Goal: Check status: Check status

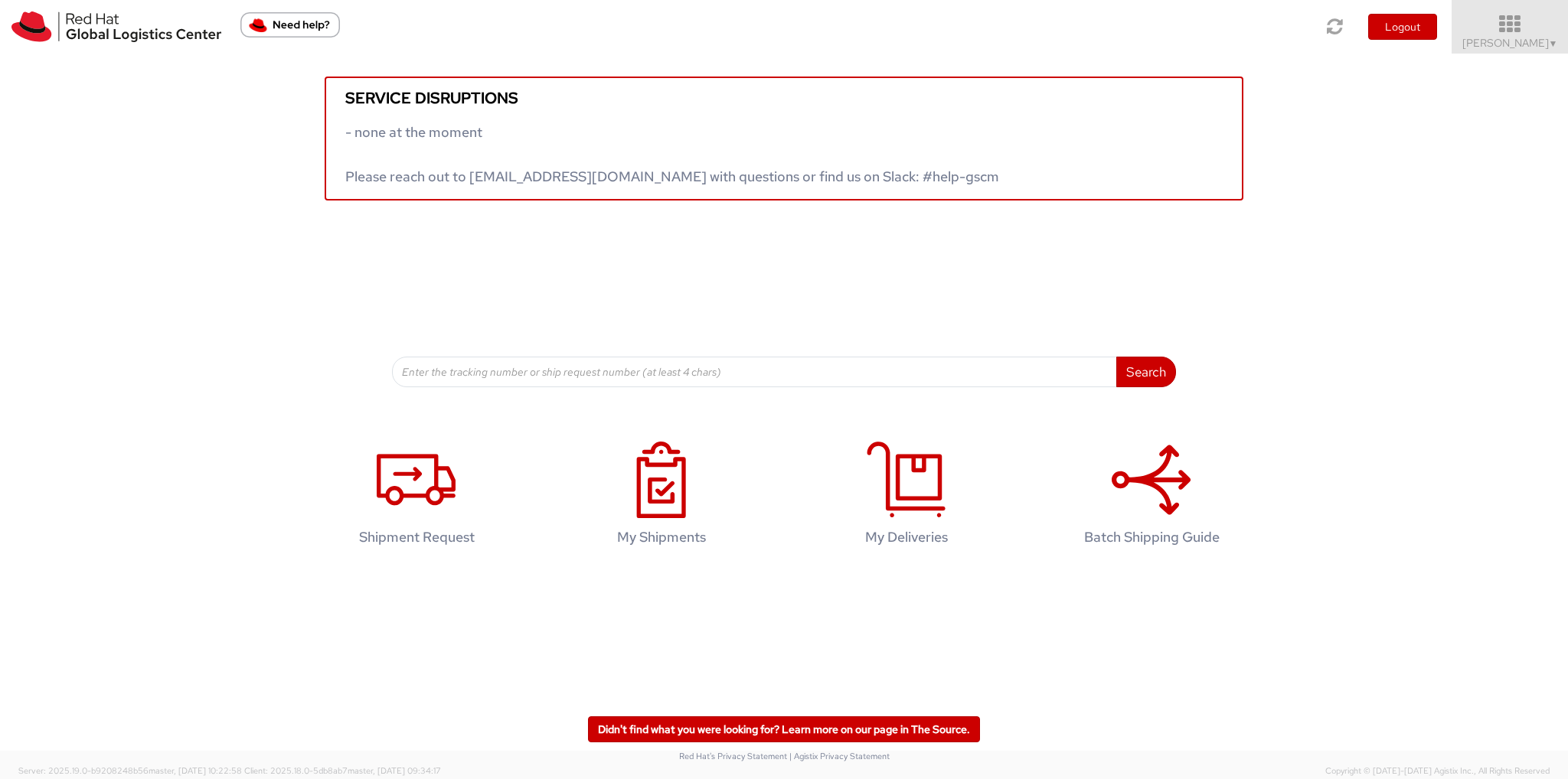
click at [1530, 38] on span "Ali Cooper ▼" at bounding box center [1510, 42] width 96 height 14
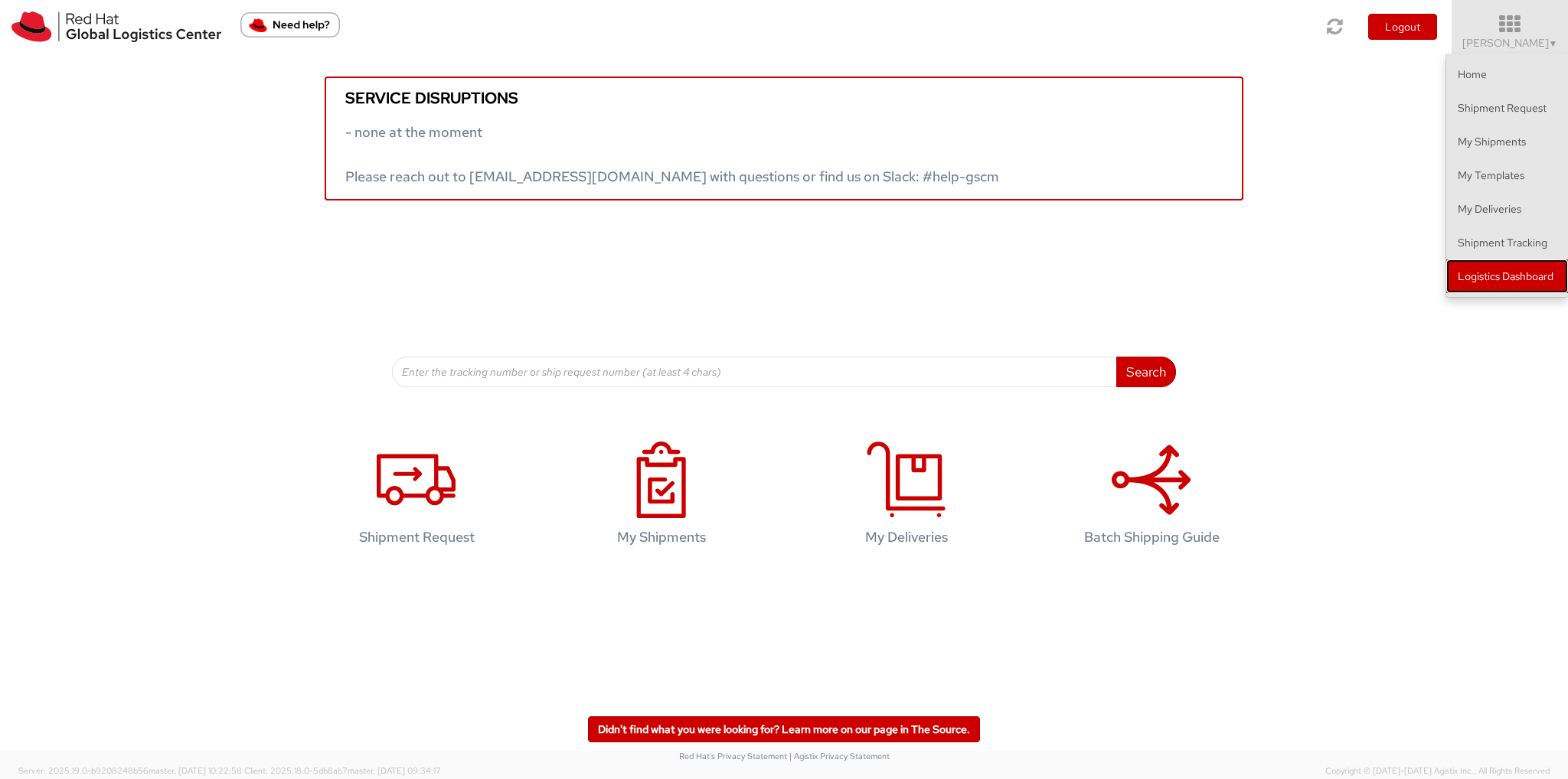
click at [1528, 282] on link "Logistics Dashboard" at bounding box center [1506, 276] width 121 height 34
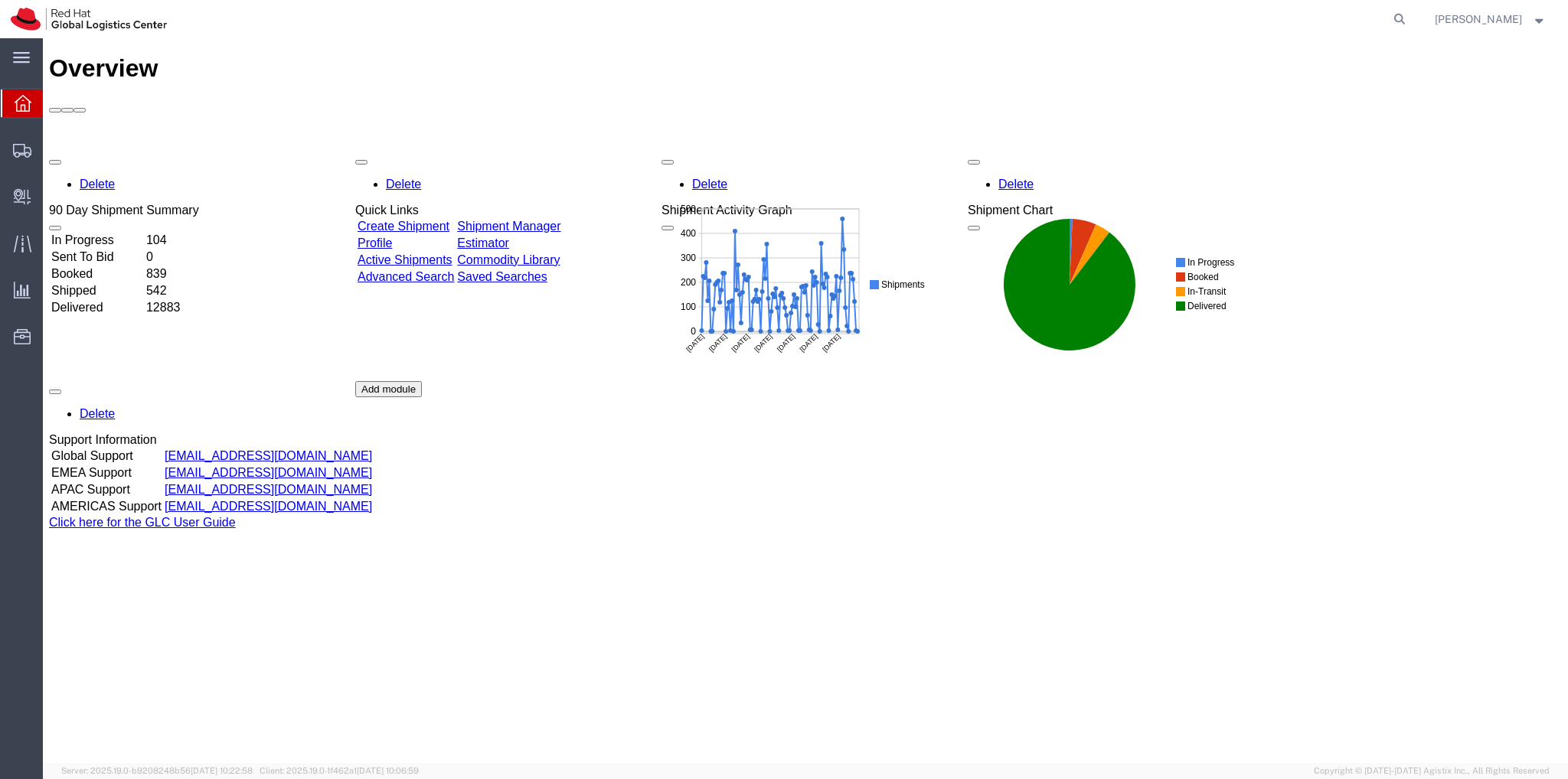
click at [198, 232] on td "104" at bounding box center [171, 240] width 52 height 16
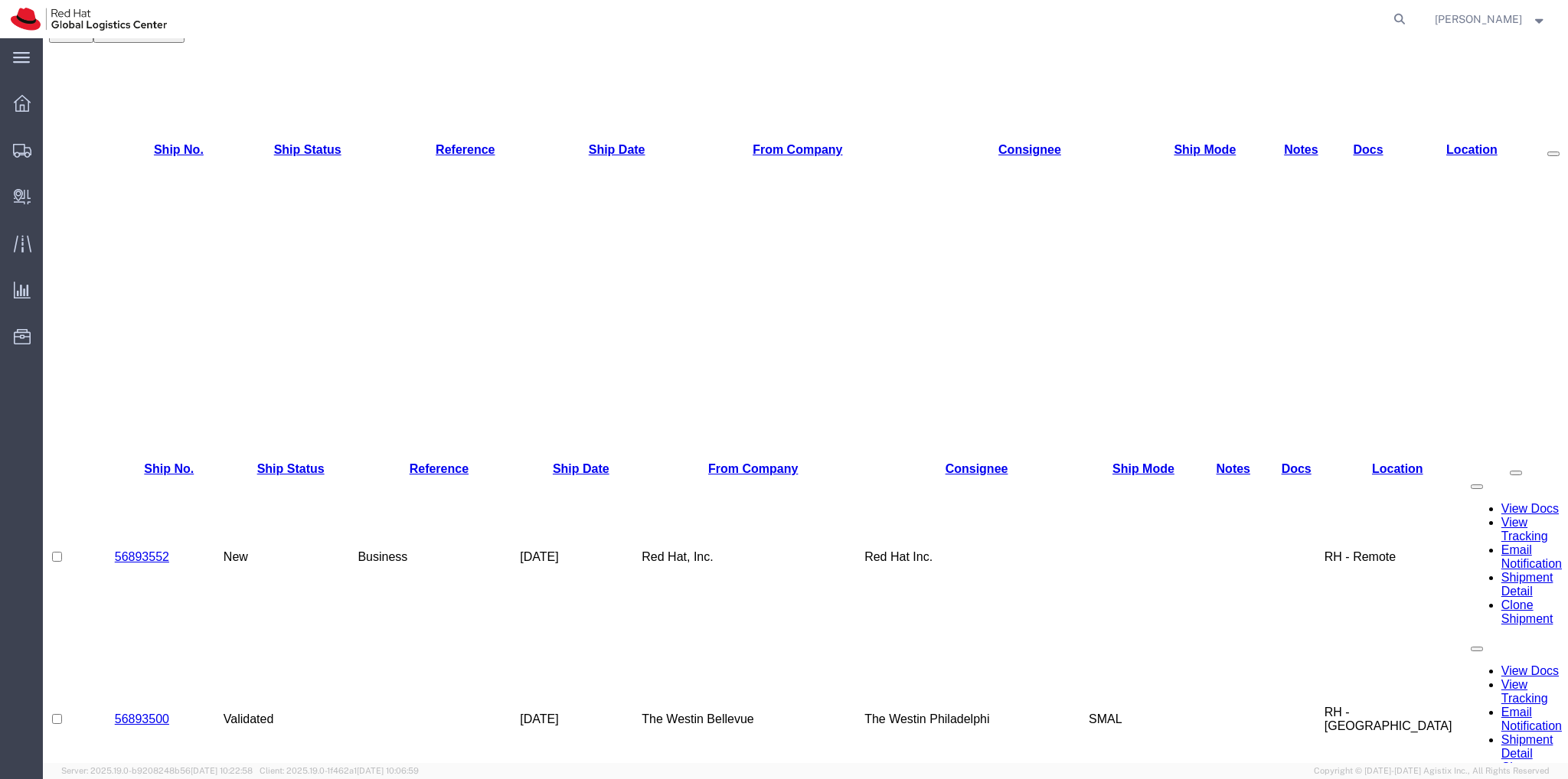
scroll to position [382, 0]
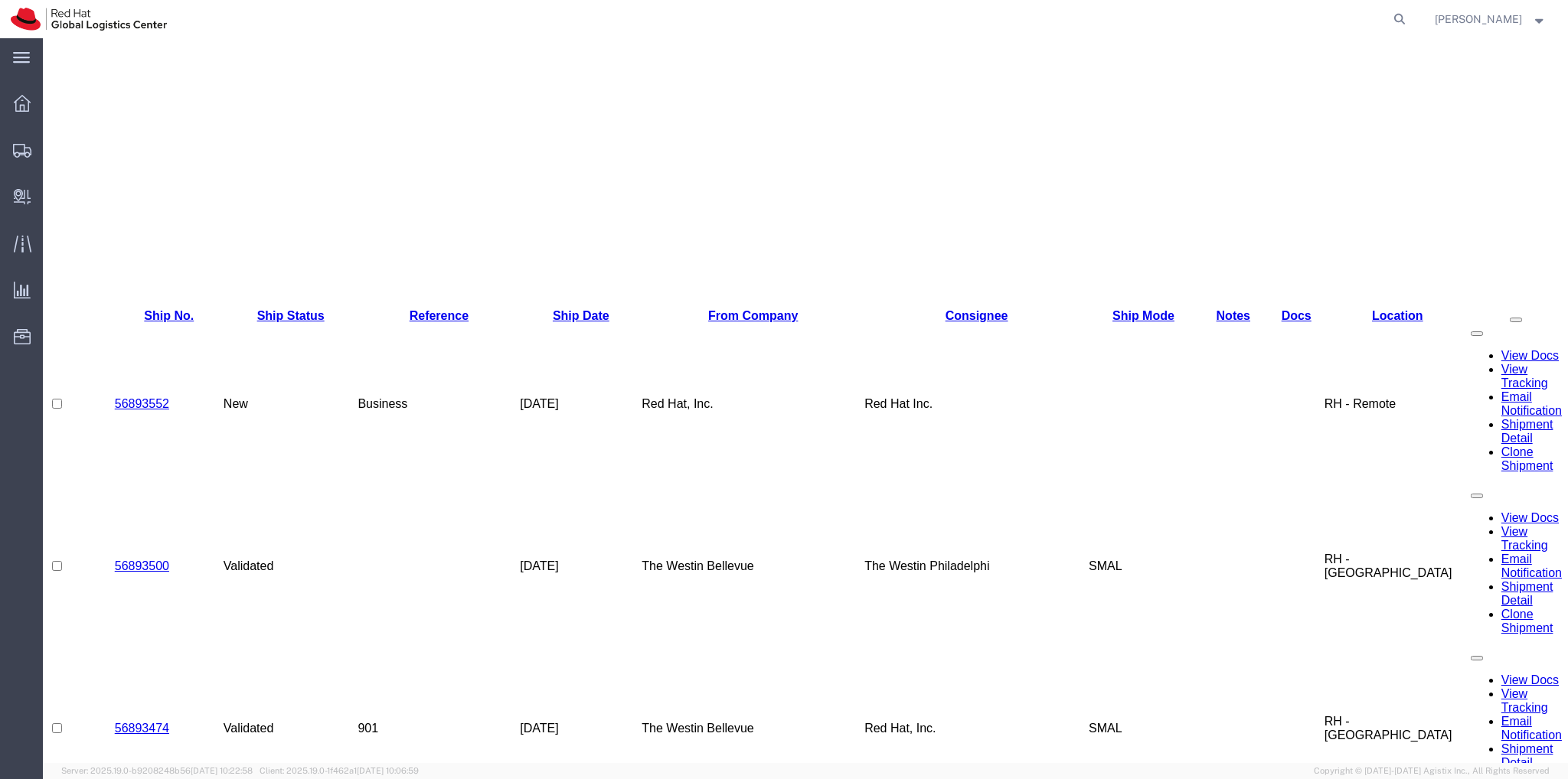
checkbox input "true"
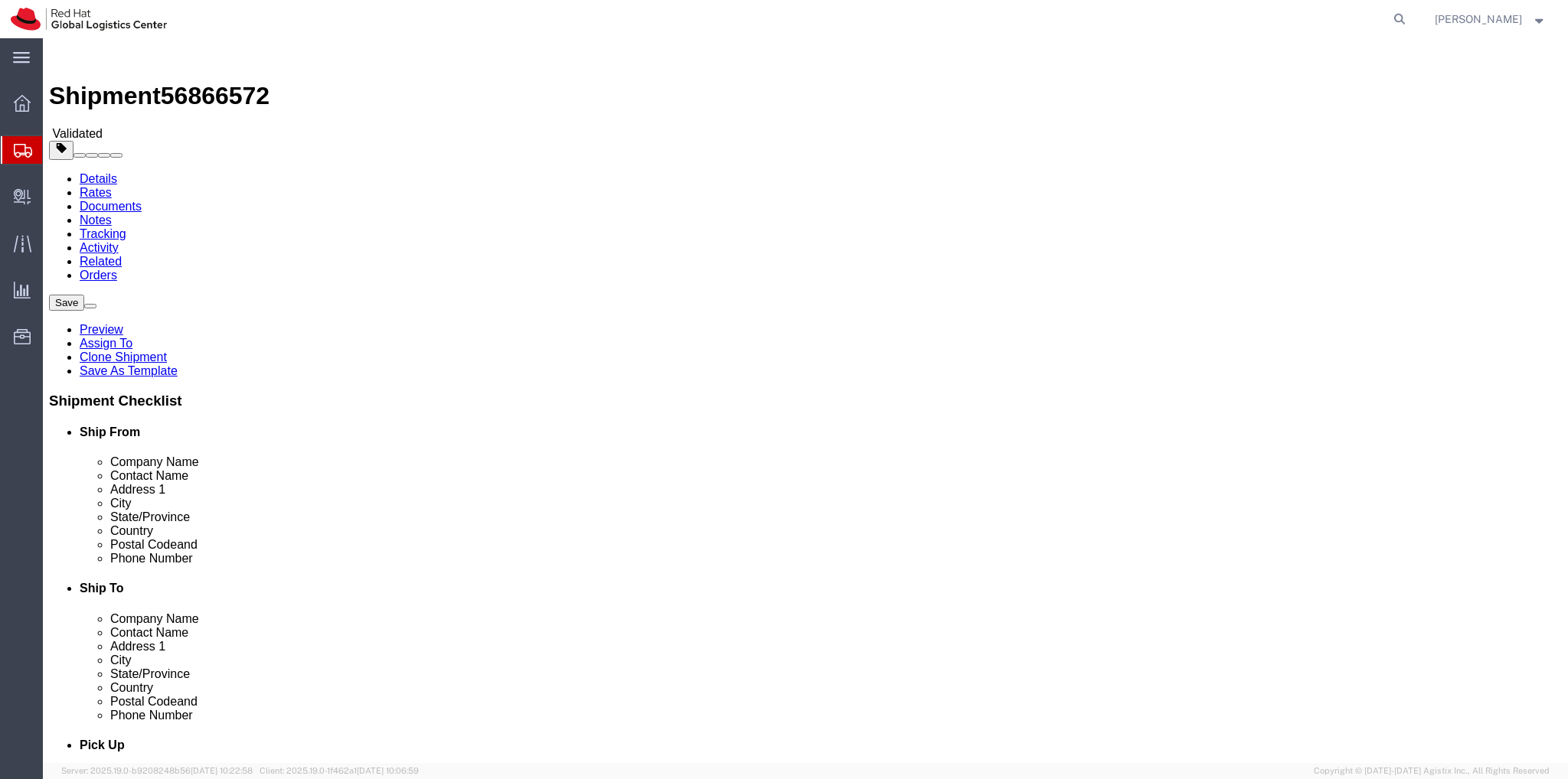
select select "38038"
select select
click link "Documents"
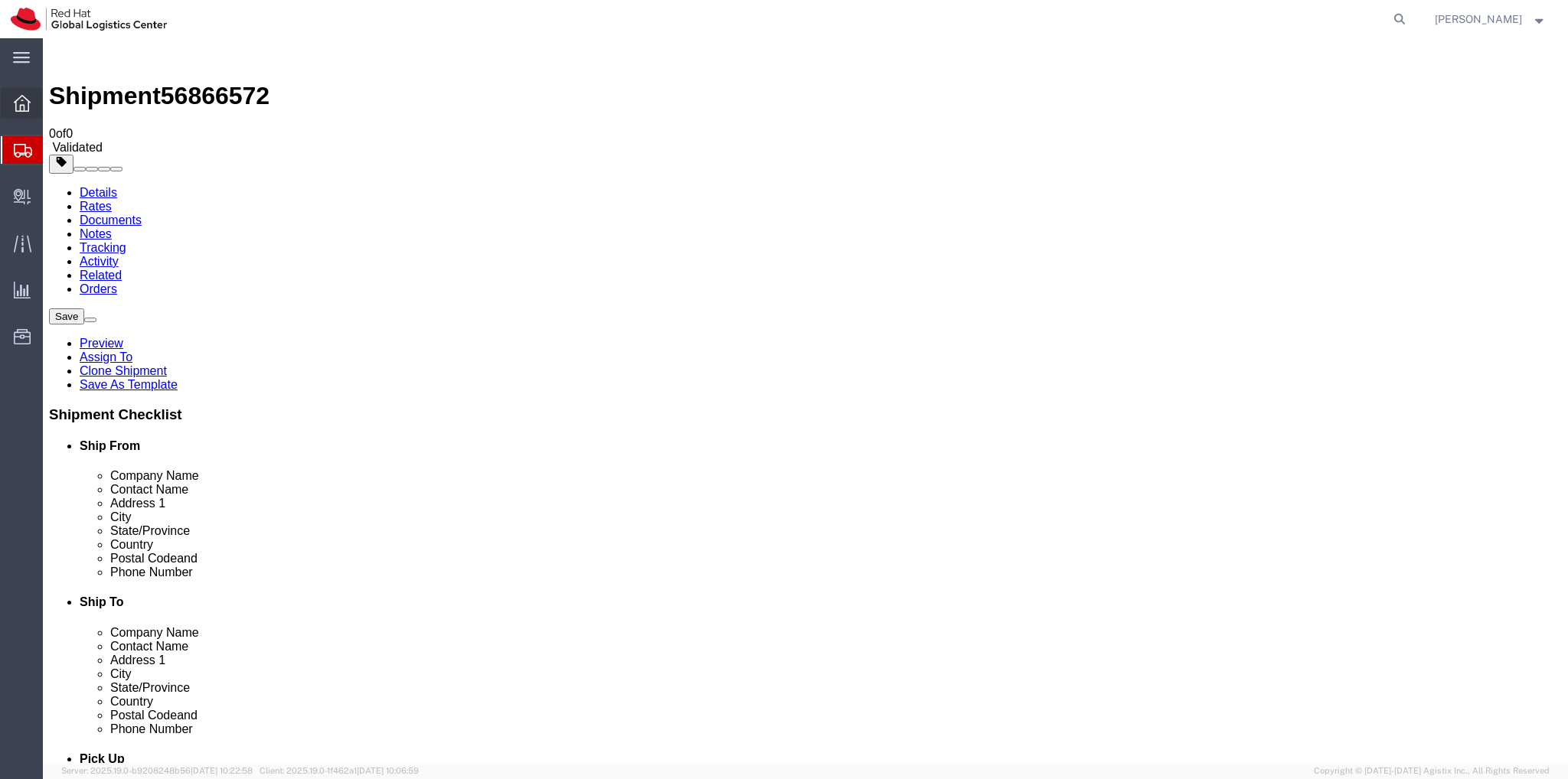
click at [26, 103] on icon at bounding box center [22, 103] width 17 height 17
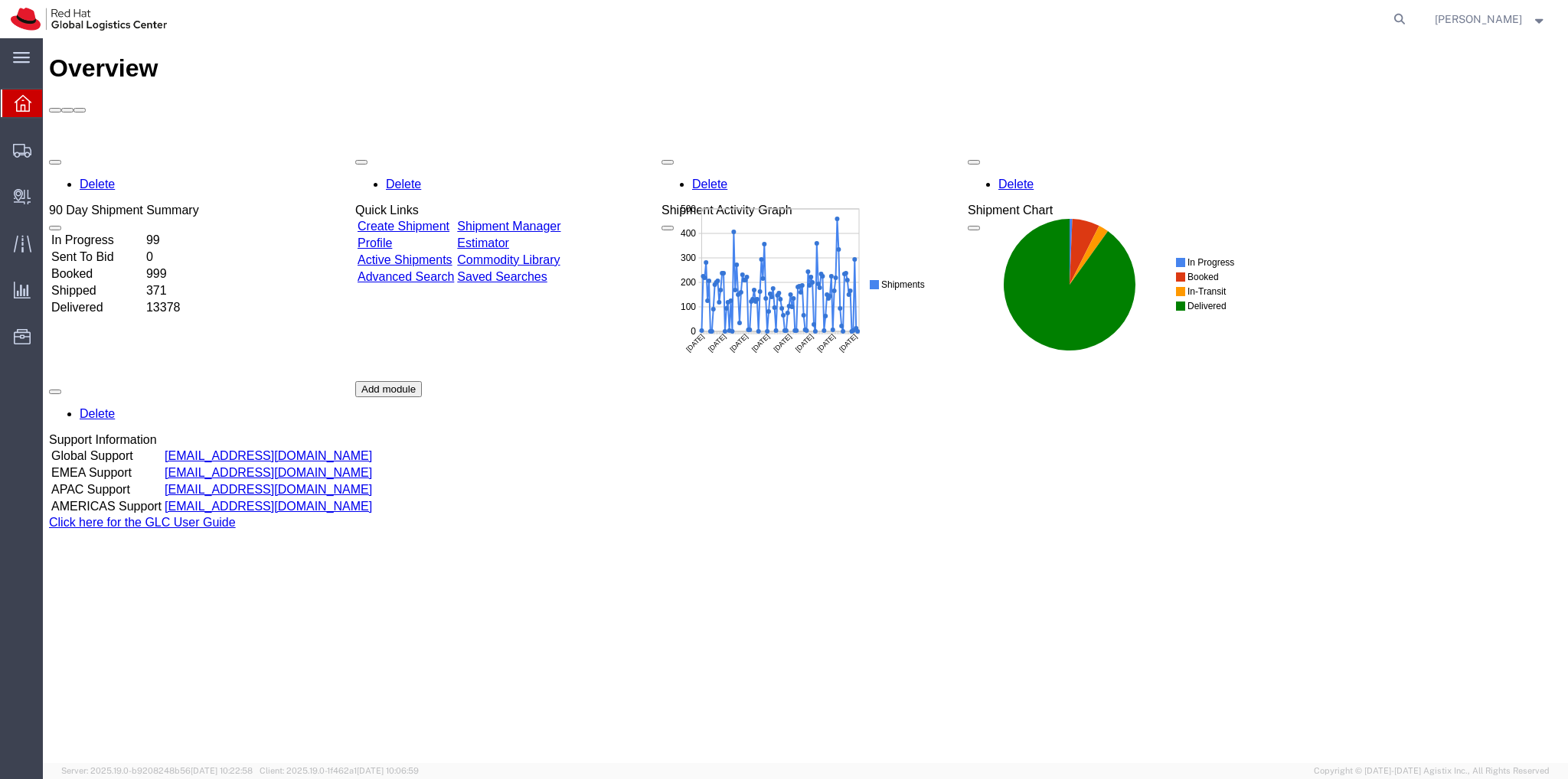
click at [198, 232] on td "99" at bounding box center [171, 240] width 52 height 16
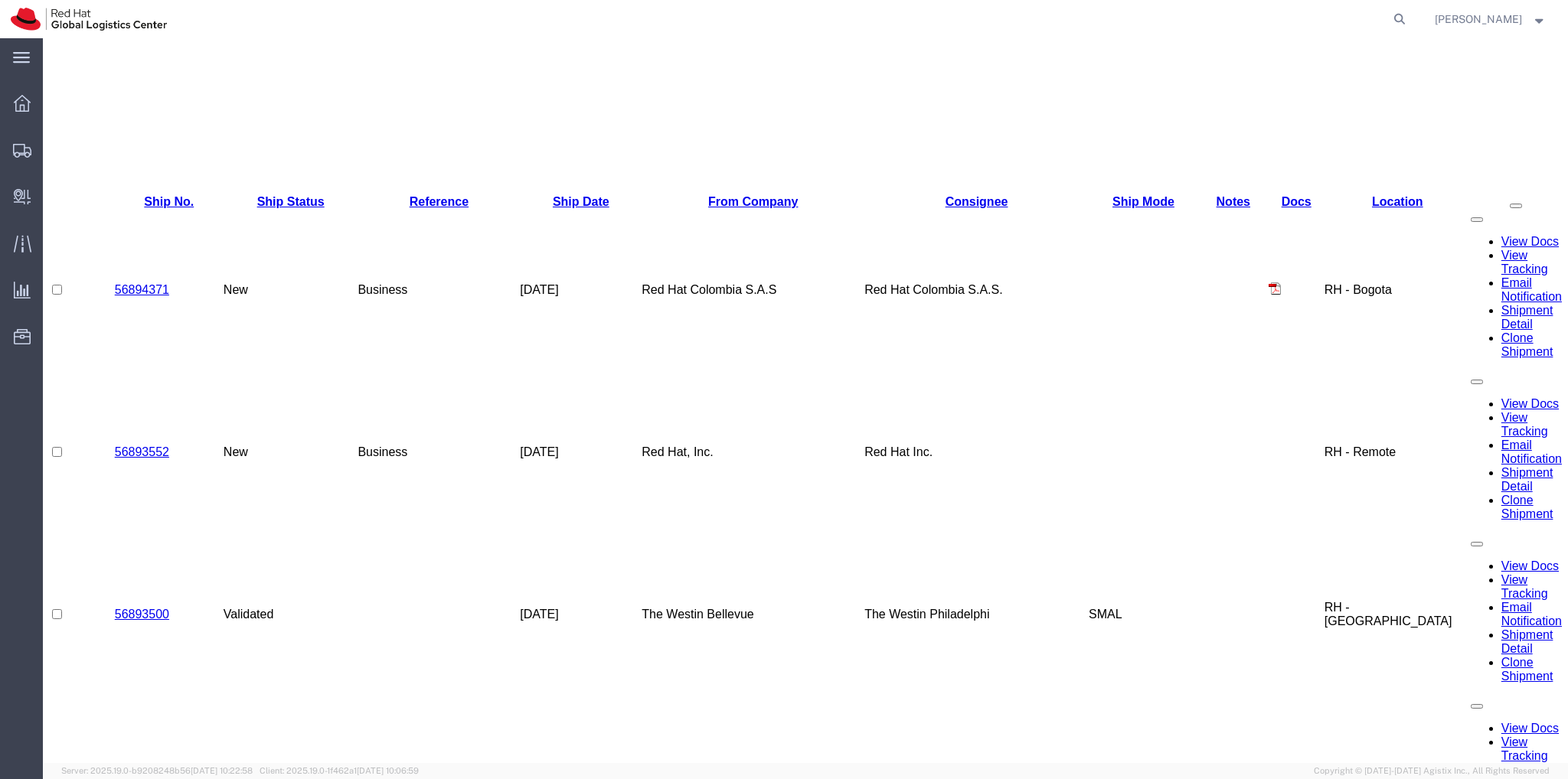
scroll to position [536, 0]
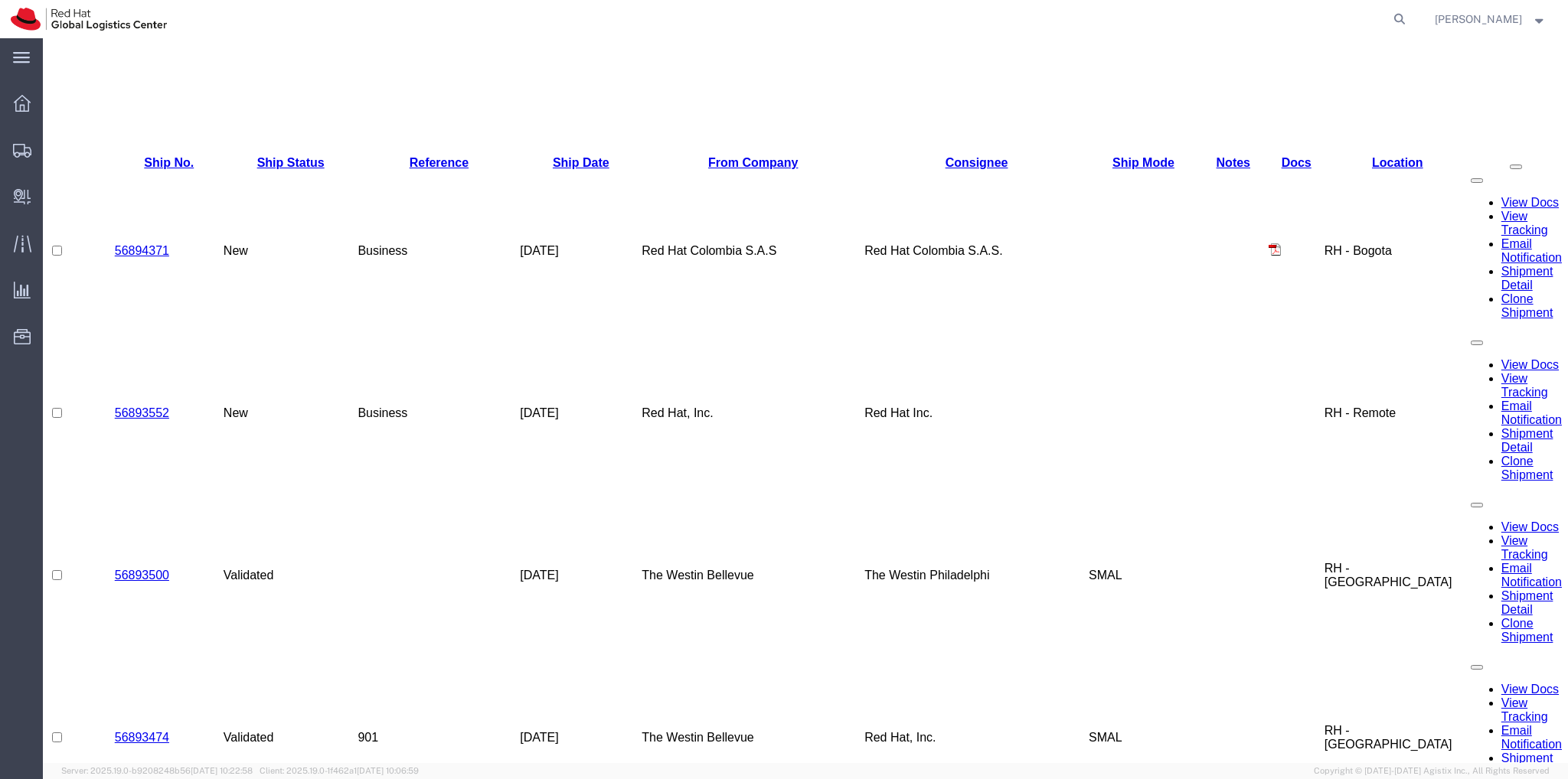
checkbox input "true"
drag, startPoint x: 1539, startPoint y: 520, endPoint x: 1541, endPoint y: 533, distance: 13.2
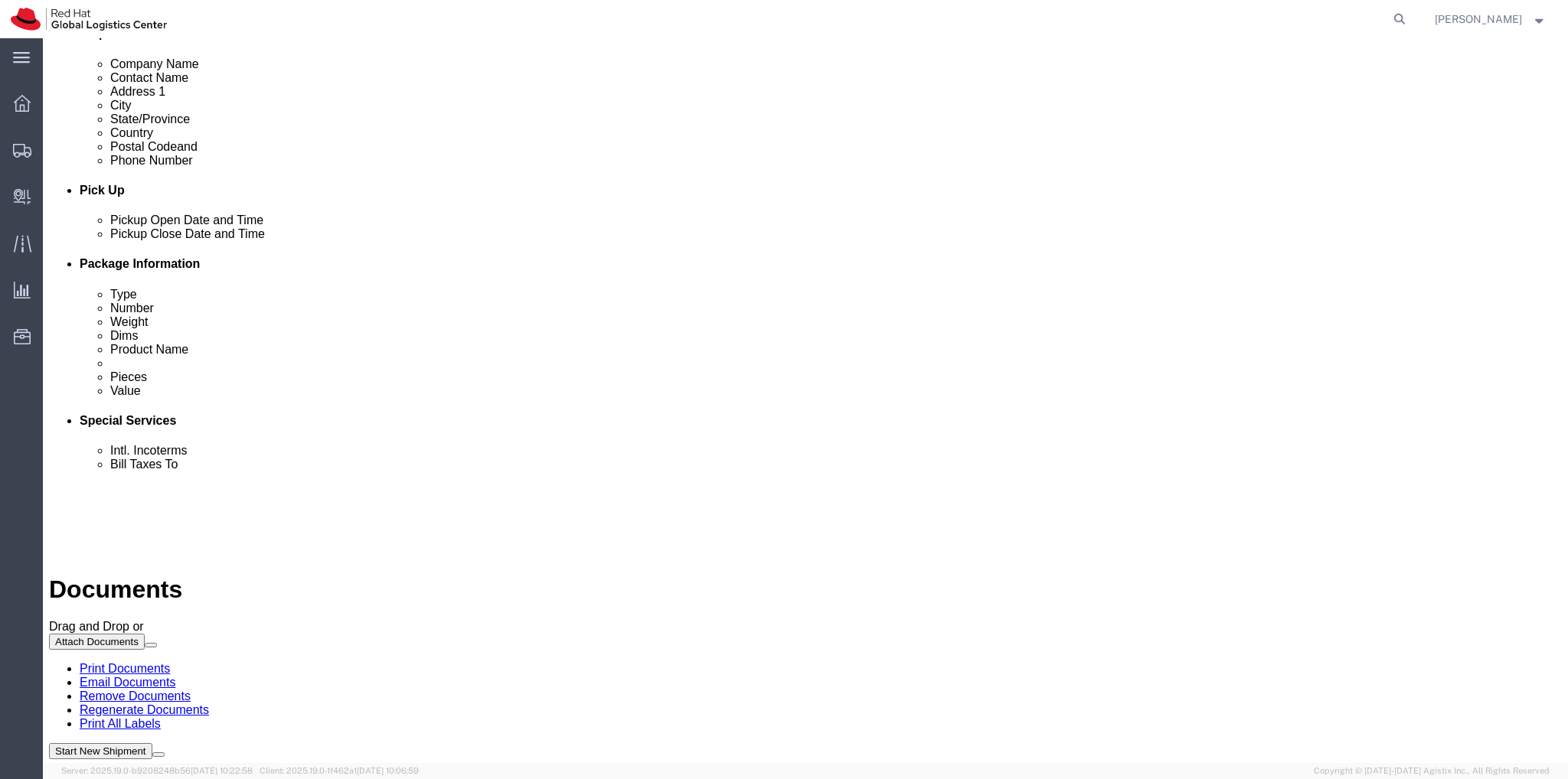
scroll to position [0, 0]
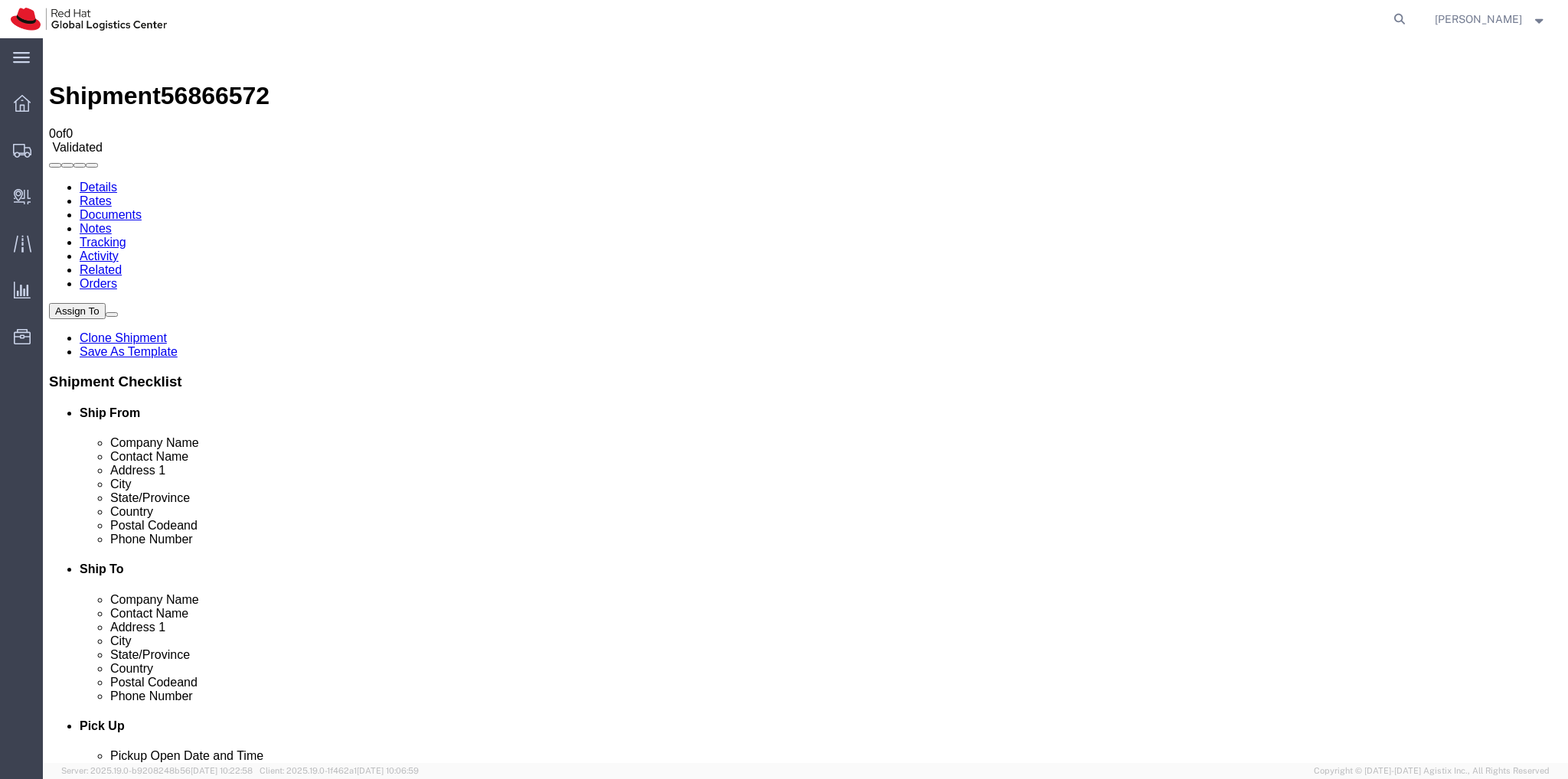
click at [67, 59] on img at bounding box center [58, 53] width 18 height 18
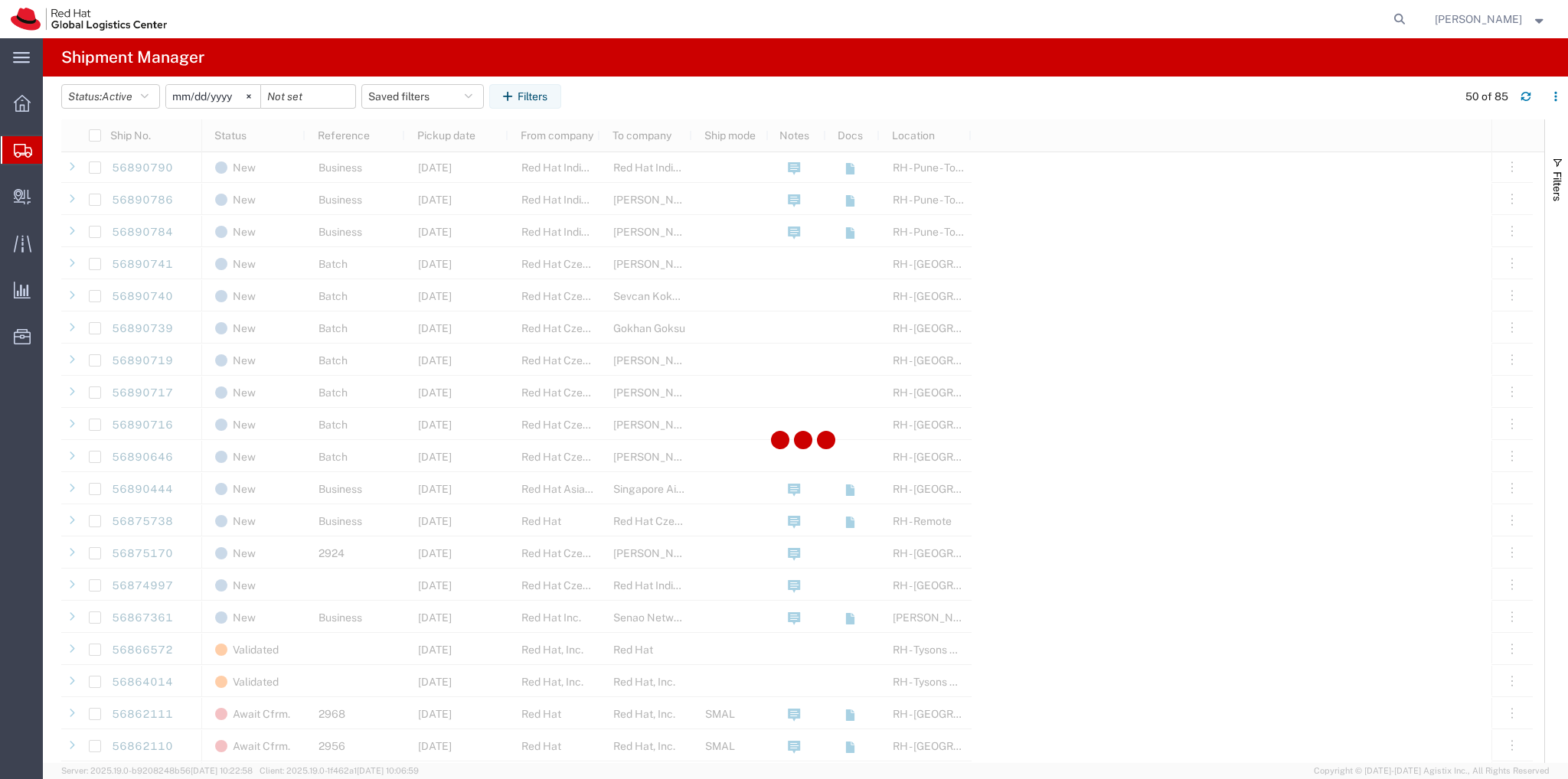
scroll to position [689, 0]
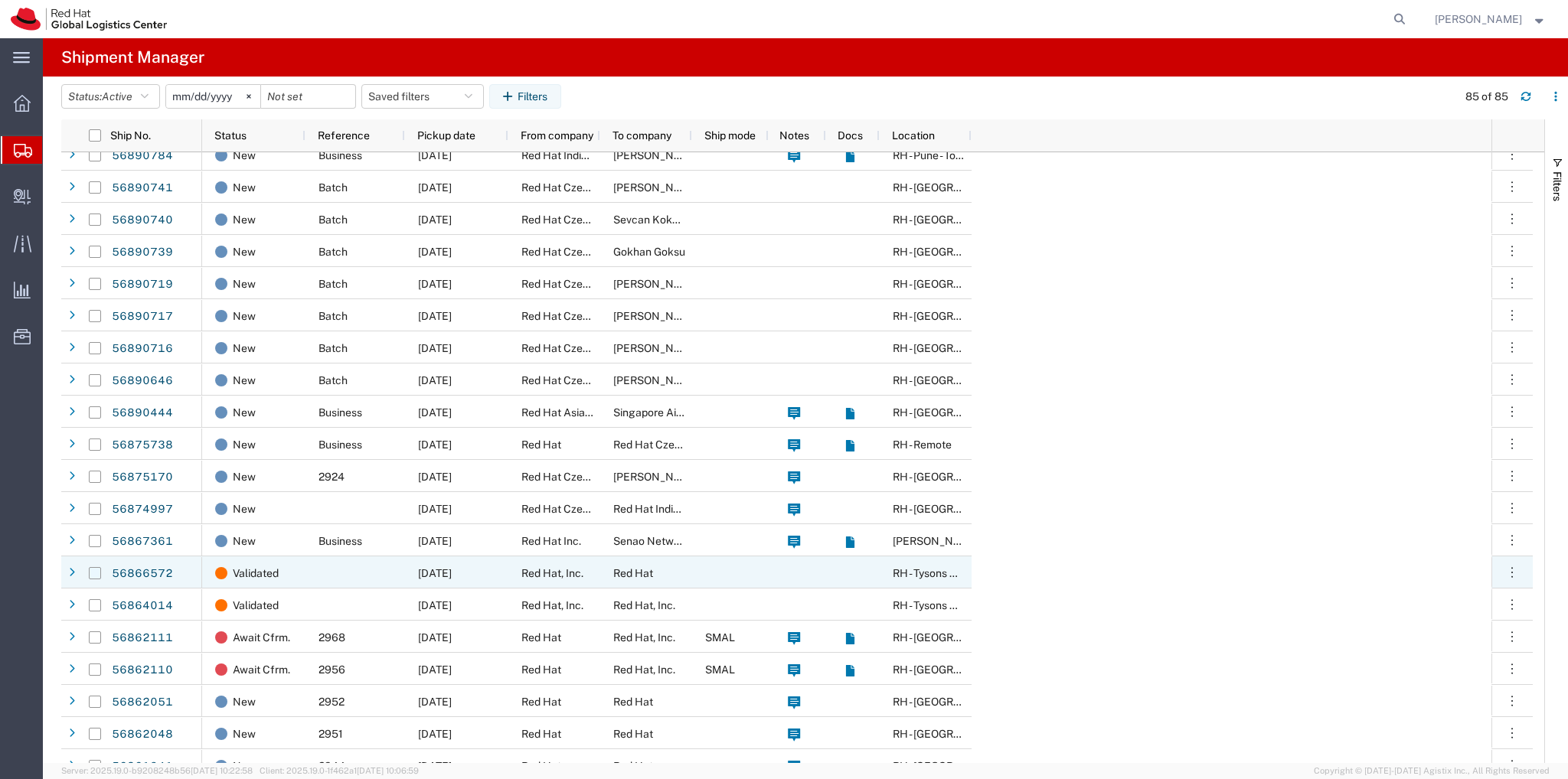
click at [95, 577] on input "Press Space to toggle row selection (unchecked)" at bounding box center [95, 572] width 12 height 12
checkbox input "true"
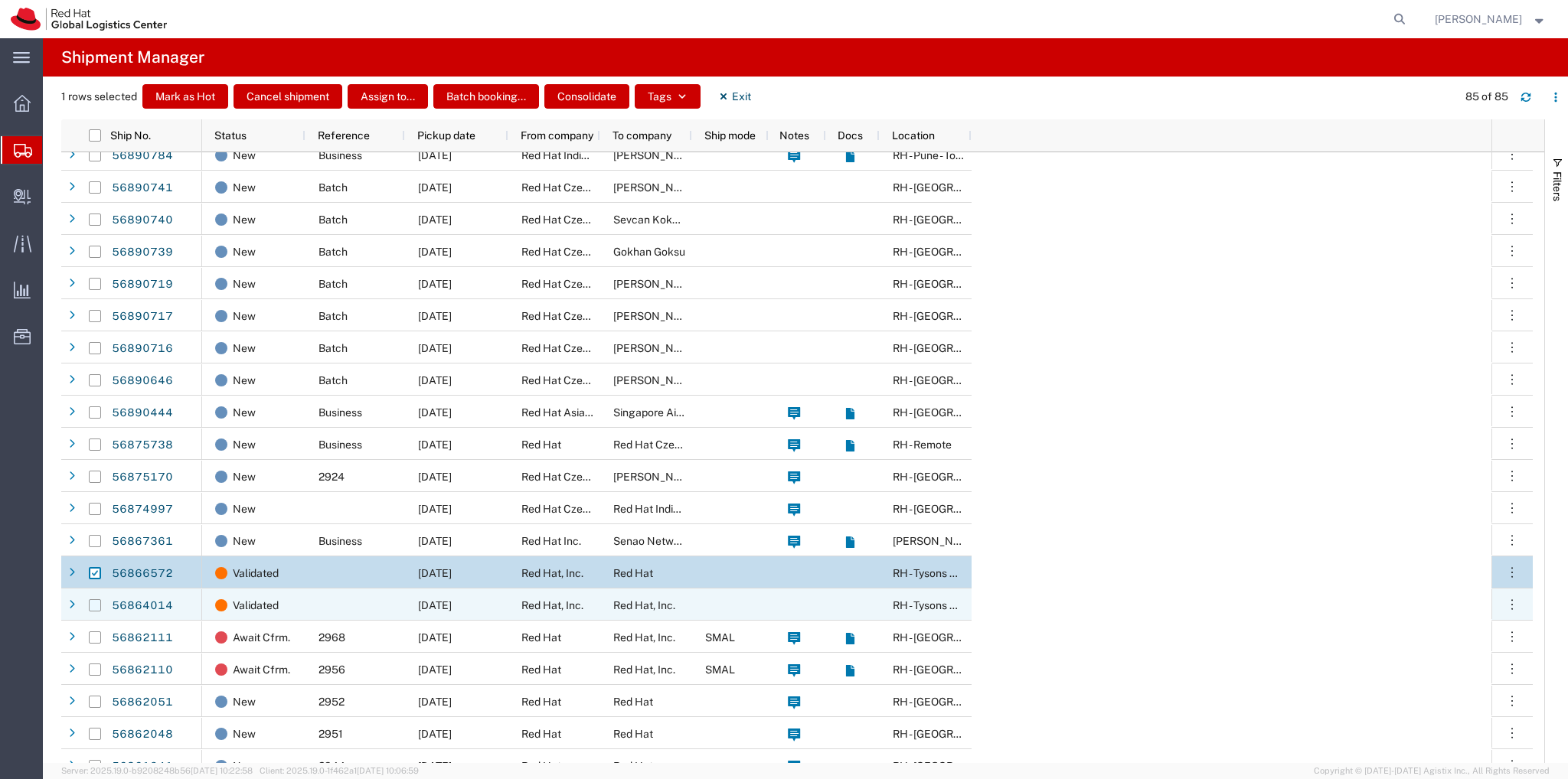
click at [93, 602] on input "Press Space to toggle row selection (unchecked)" at bounding box center [95, 604] width 12 height 12
checkbox input "true"
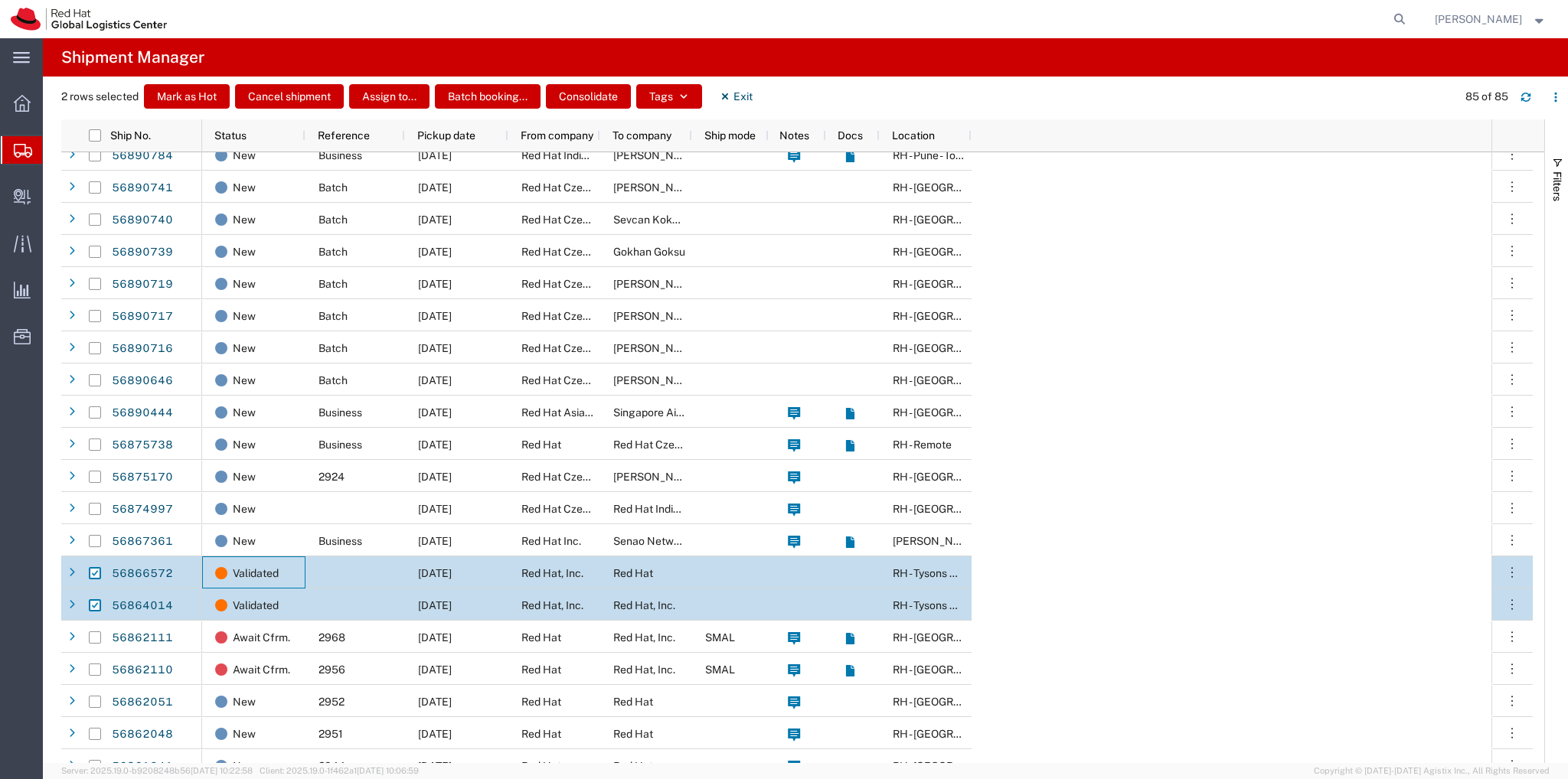
drag, startPoint x: 302, startPoint y: 580, endPoint x: 309, endPoint y: 610, distance: 30.8
click at [309, 610] on div at bounding box center [355, 604] width 99 height 32
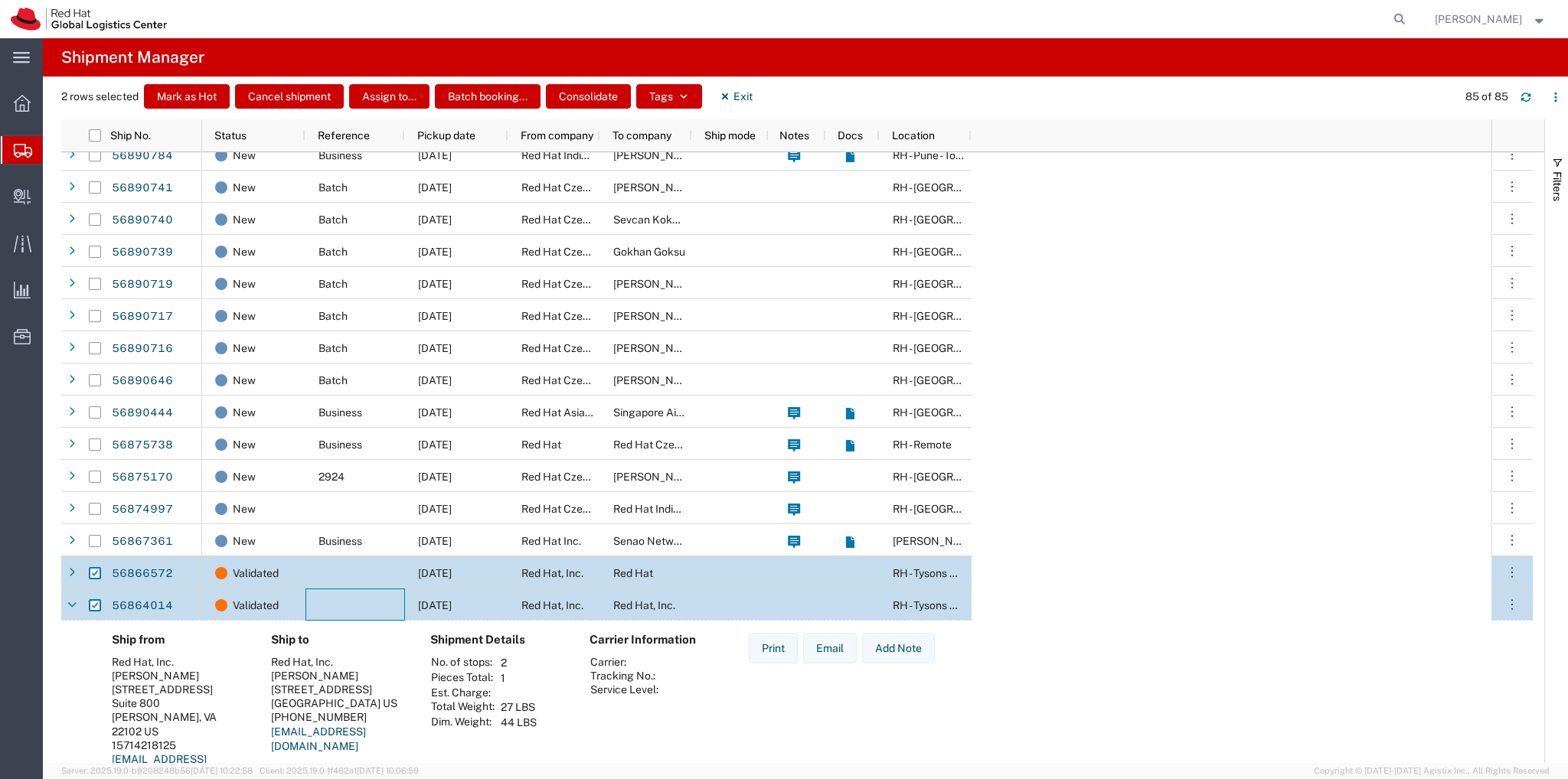
drag, startPoint x: 285, startPoint y: 572, endPoint x: 338, endPoint y: 604, distance: 61.9
click at [338, 604] on div at bounding box center [355, 604] width 99 height 32
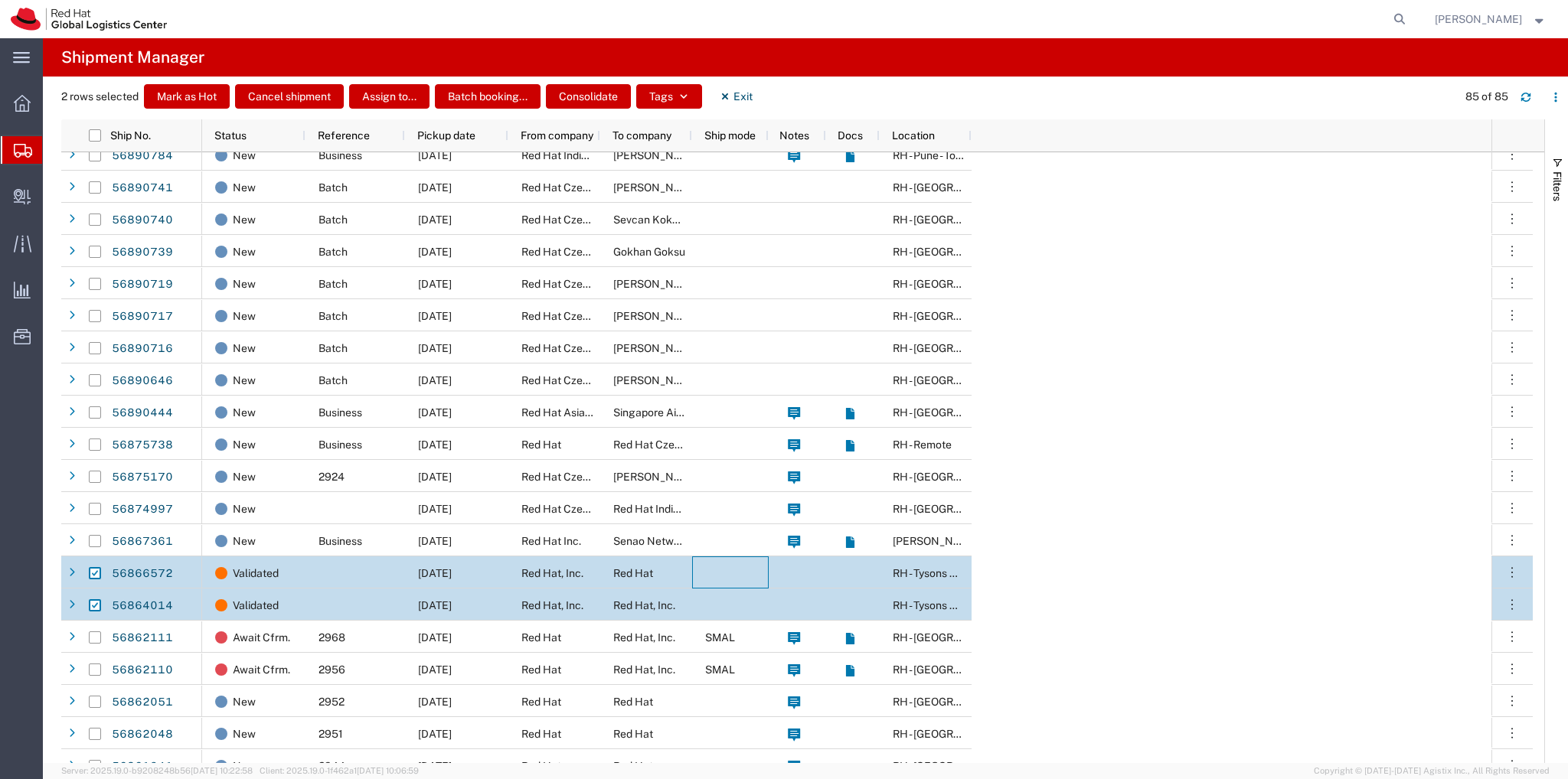
drag, startPoint x: 758, startPoint y: 570, endPoint x: 754, endPoint y: 609, distance: 39.2
click at [754, 609] on div at bounding box center [730, 604] width 76 height 32
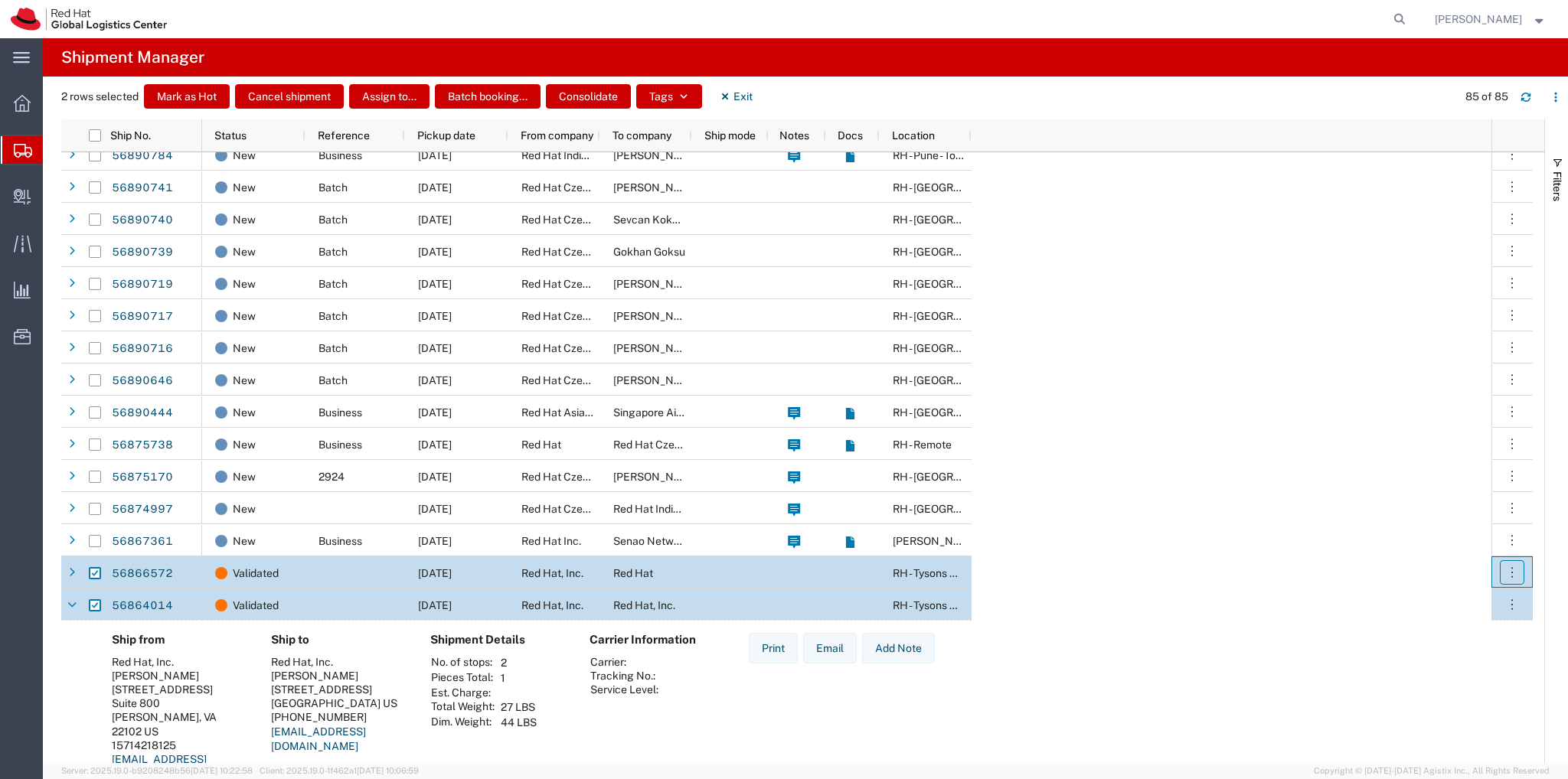
click at [1513, 569] on icon "button" at bounding box center [1512, 572] width 16 height 16
drag, startPoint x: 804, startPoint y: 570, endPoint x: 1152, endPoint y: 500, distance: 355.0
click at [1022, 695] on div "Ship from Red Hat, Inc. Ali Cooper 1600 International Drive Suite 800 MCLEAN, V…" at bounding box center [810, 713] width 1421 height 160
